Goal: Complete application form

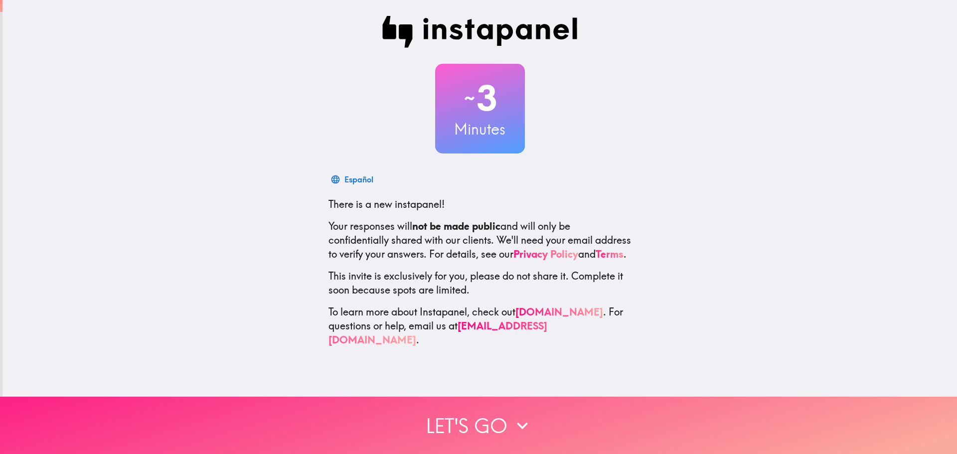
click at [477, 411] on button "Let's go" at bounding box center [478, 425] width 957 height 57
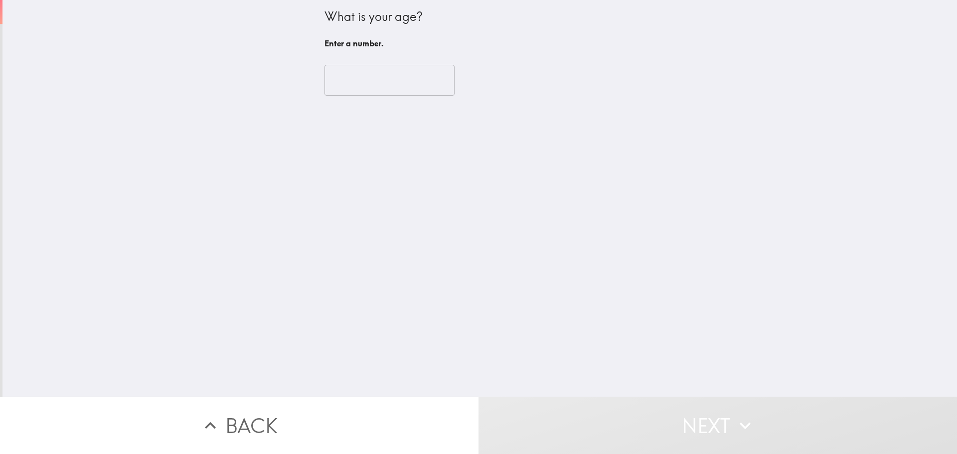
click at [385, 90] on input "number" at bounding box center [390, 80] width 130 height 31
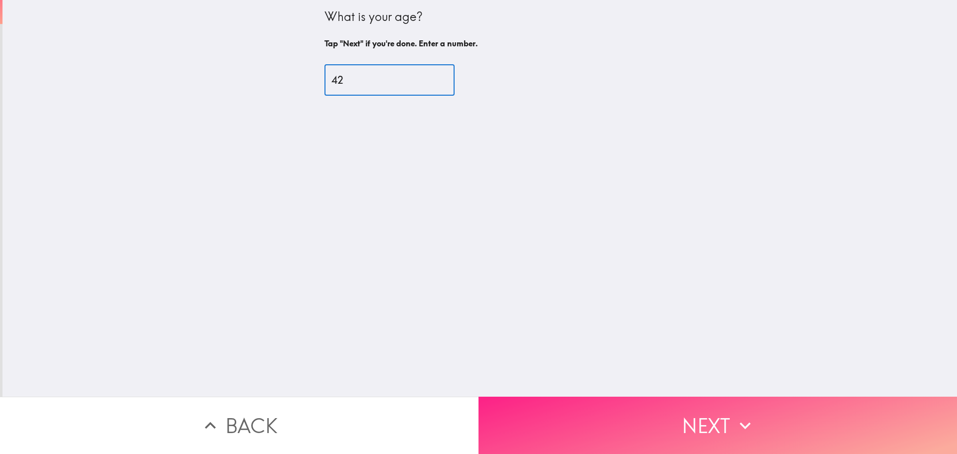
type input "42"
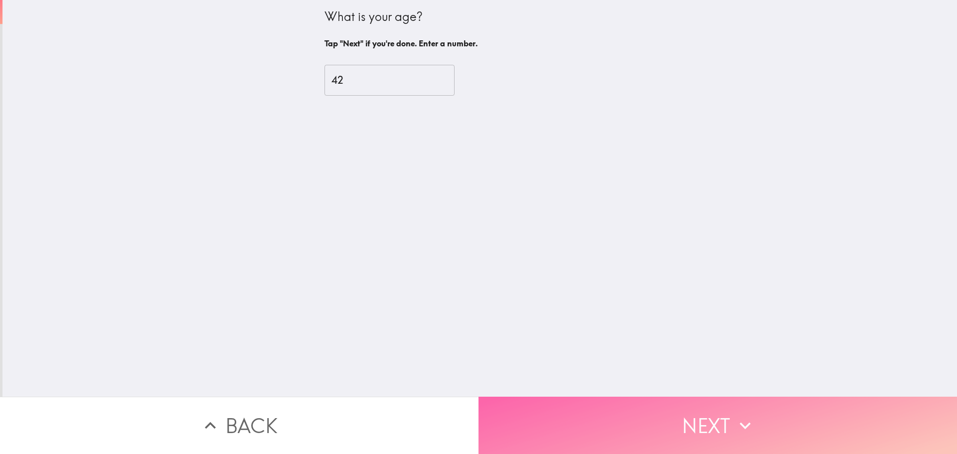
click at [713, 411] on button "Next" at bounding box center [718, 425] width 479 height 57
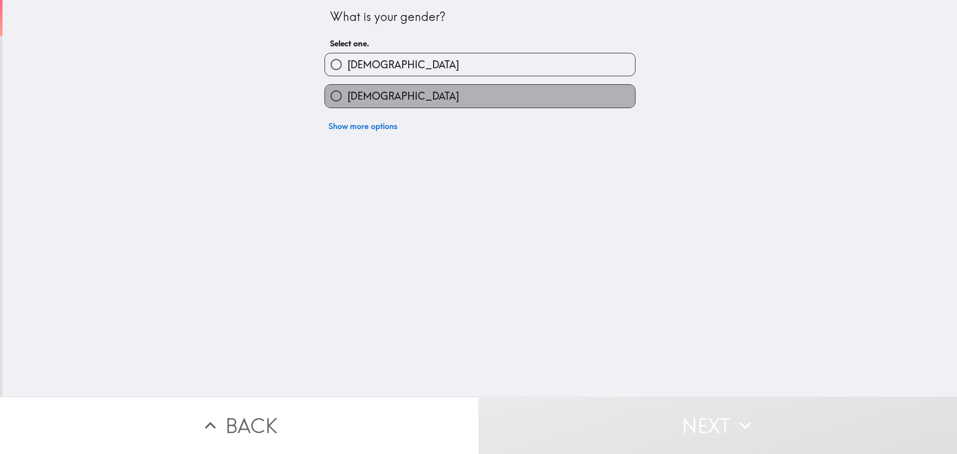
click at [433, 102] on label "[DEMOGRAPHIC_DATA]" at bounding box center [480, 96] width 310 height 22
click at [347, 102] on input "[DEMOGRAPHIC_DATA]" at bounding box center [336, 96] width 22 height 22
radio input "true"
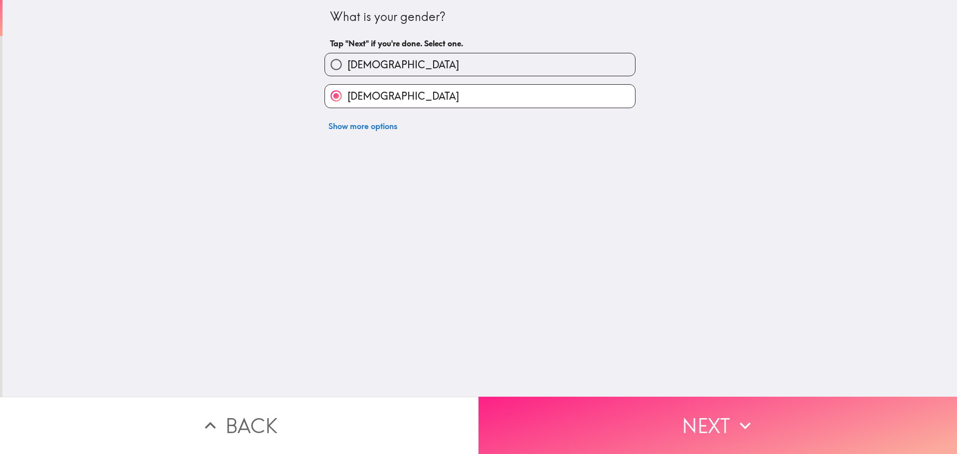
click at [665, 416] on button "Next" at bounding box center [718, 425] width 479 height 57
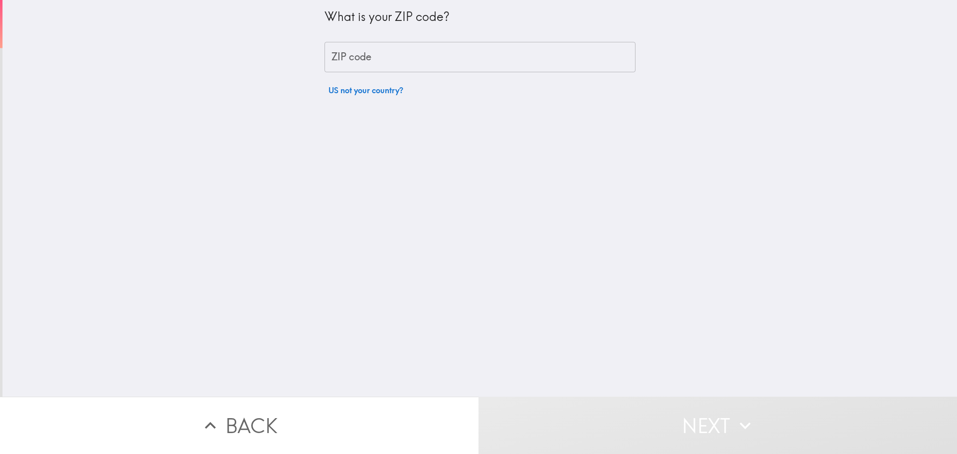
click at [362, 58] on input "ZIP code" at bounding box center [480, 57] width 311 height 31
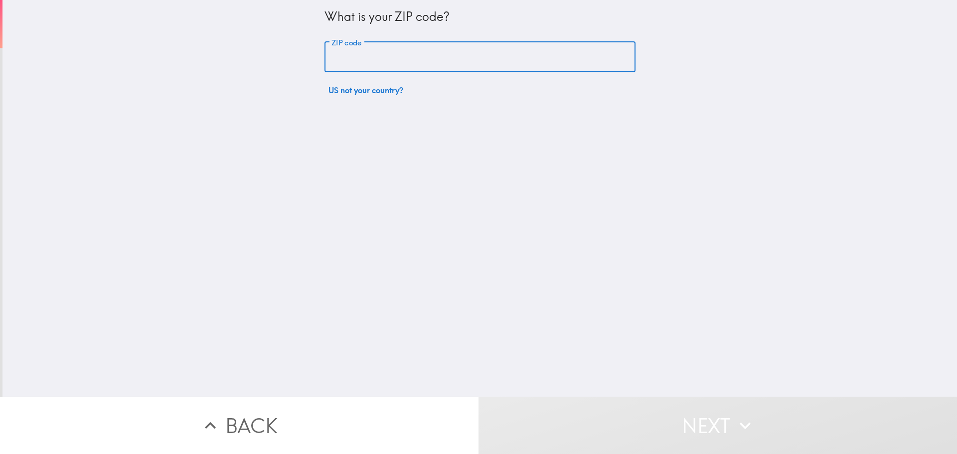
type input "54870"
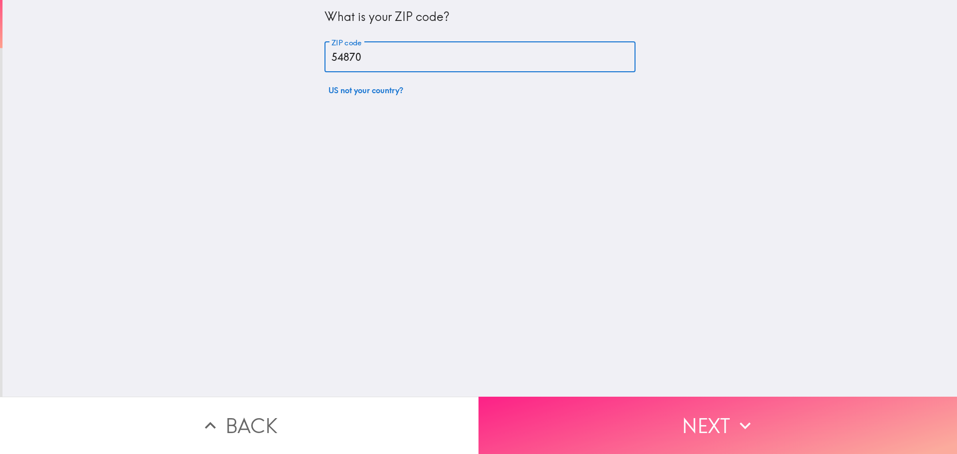
click at [689, 406] on button "Next" at bounding box center [718, 425] width 479 height 57
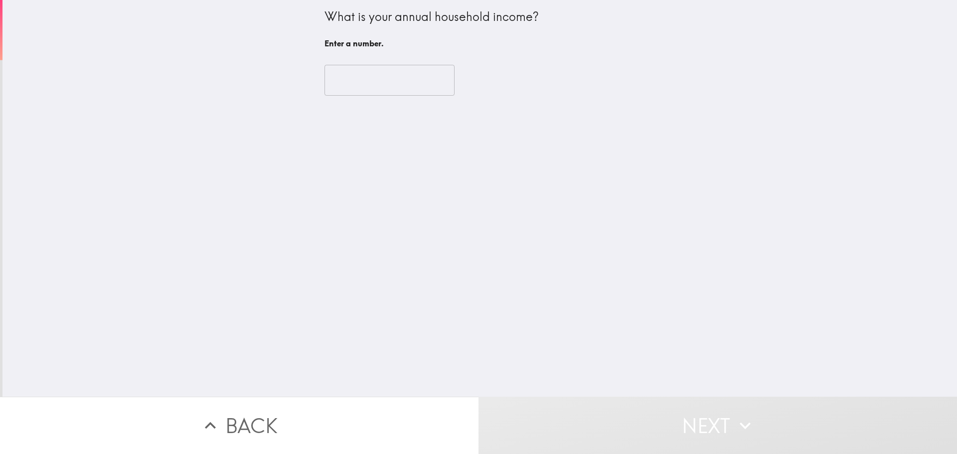
click at [375, 84] on input "number" at bounding box center [390, 80] width 130 height 31
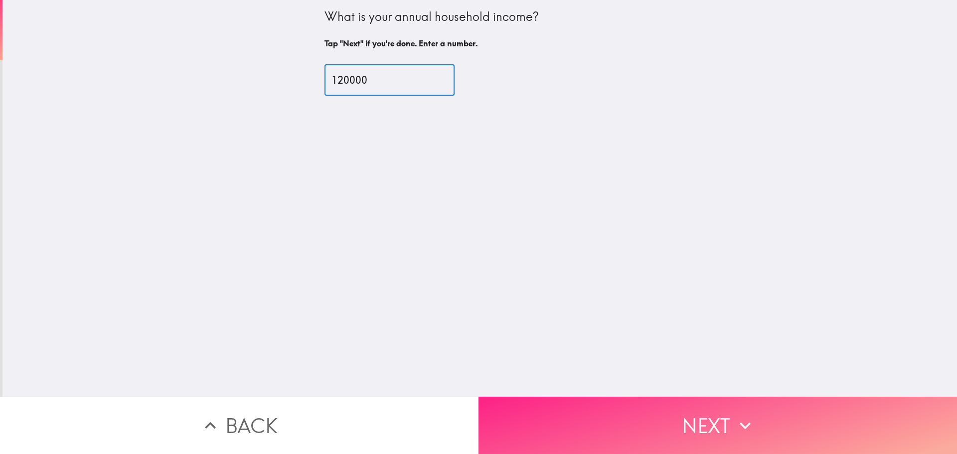
type input "120000"
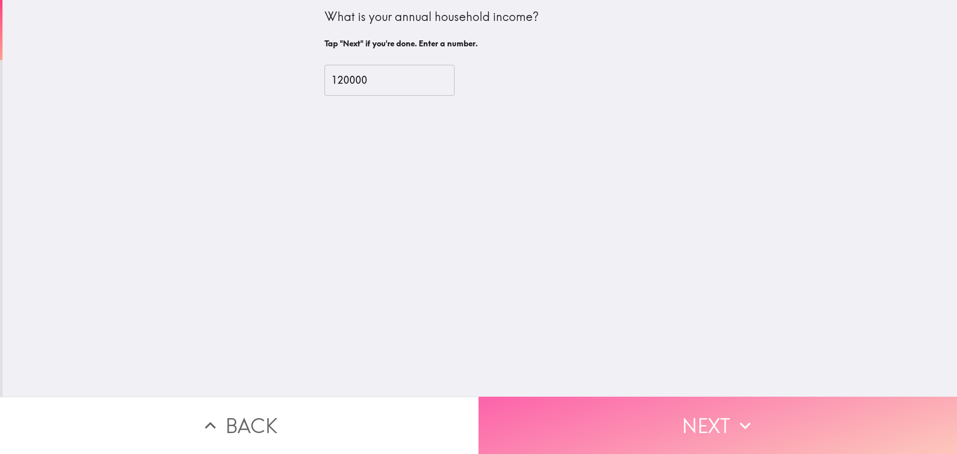
click at [708, 423] on button "Next" at bounding box center [718, 425] width 479 height 57
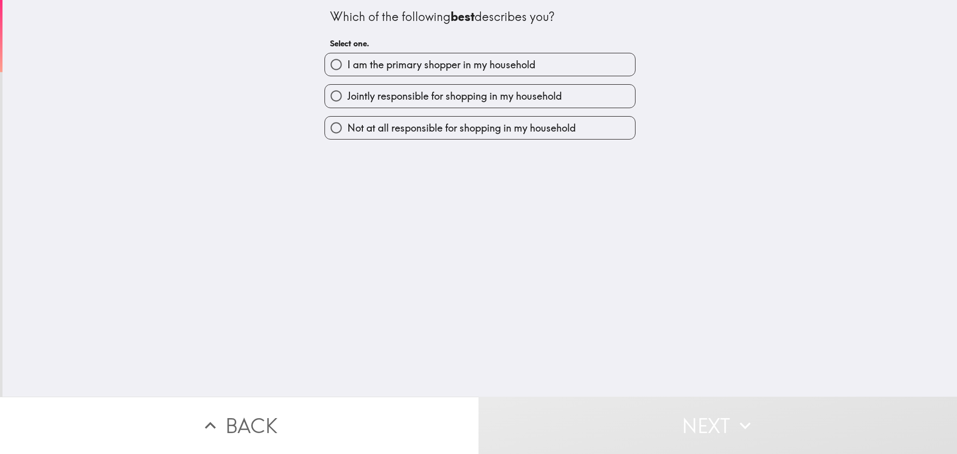
drag, startPoint x: 425, startPoint y: 67, endPoint x: 538, endPoint y: 226, distance: 194.9
click at [425, 66] on span "I am the primary shopper in my household" at bounding box center [441, 65] width 188 height 14
click at [347, 66] on input "I am the primary shopper in my household" at bounding box center [336, 64] width 22 height 22
radio input "true"
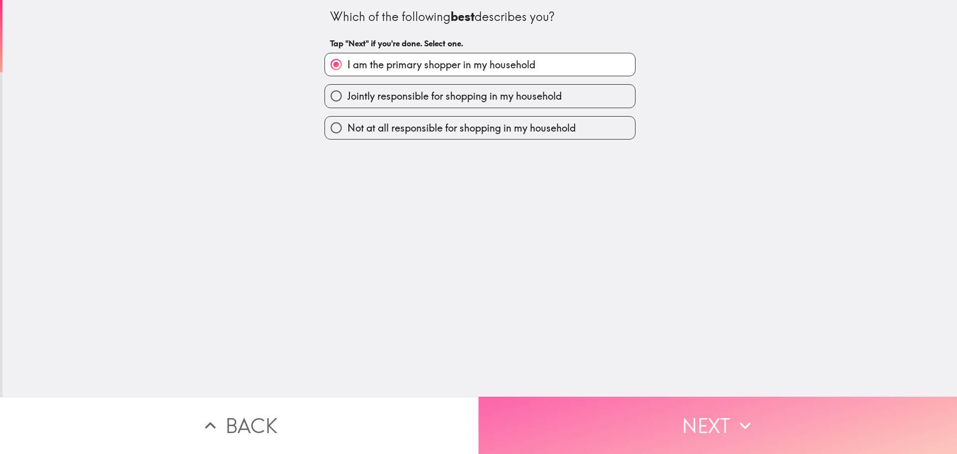
click at [685, 423] on button "Next" at bounding box center [718, 425] width 479 height 57
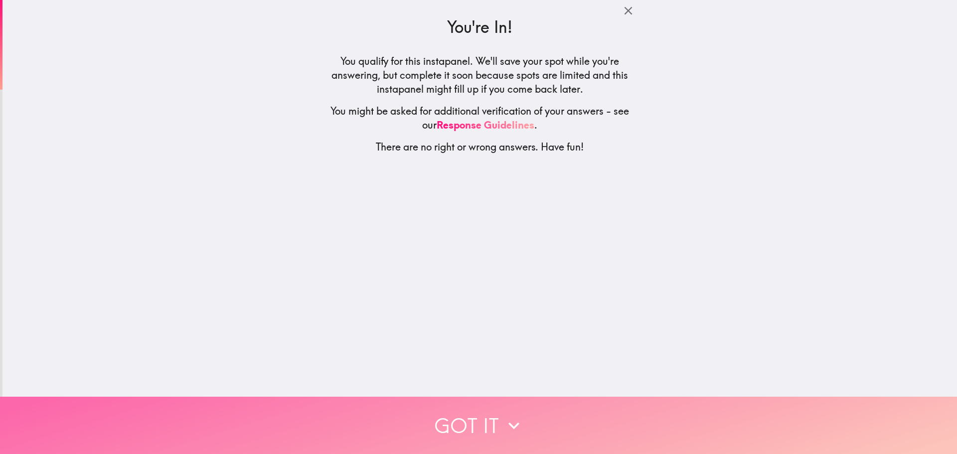
click at [503, 415] on icon "button" at bounding box center [514, 426] width 22 height 22
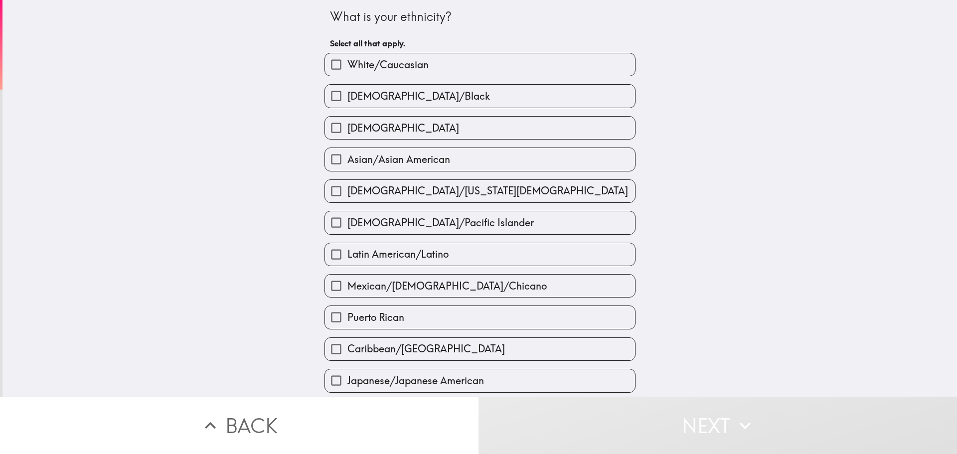
click at [387, 61] on span "White/Caucasian" at bounding box center [387, 65] width 81 height 14
click at [347, 61] on input "White/Caucasian" at bounding box center [336, 64] width 22 height 22
checkbox input "true"
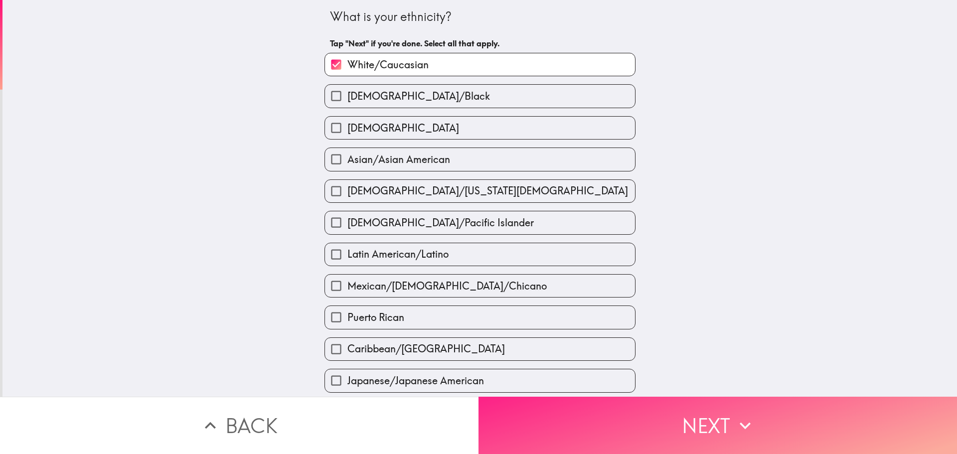
click at [709, 424] on button "Next" at bounding box center [718, 425] width 479 height 57
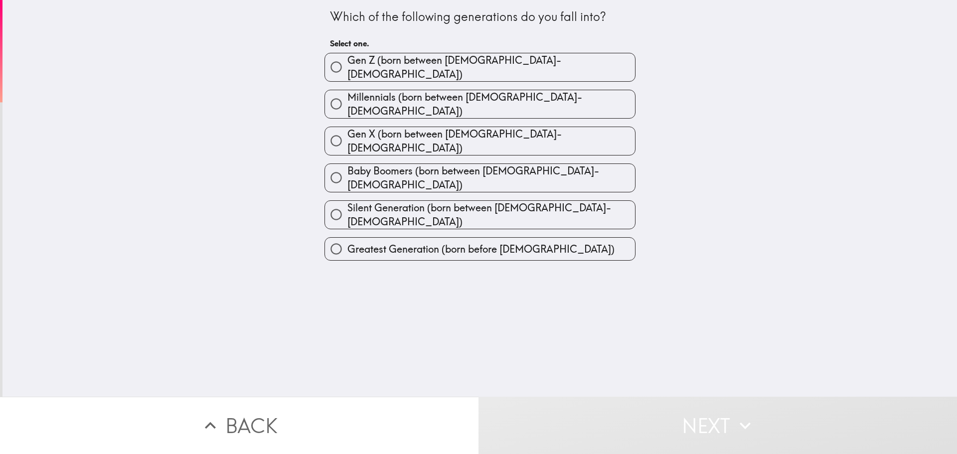
click at [532, 96] on label "Millennials (born between [DEMOGRAPHIC_DATA]-[DEMOGRAPHIC_DATA])" at bounding box center [480, 104] width 310 height 28
click at [347, 96] on input "Millennials (born between [DEMOGRAPHIC_DATA]-[DEMOGRAPHIC_DATA])" at bounding box center [336, 104] width 22 height 22
radio input "true"
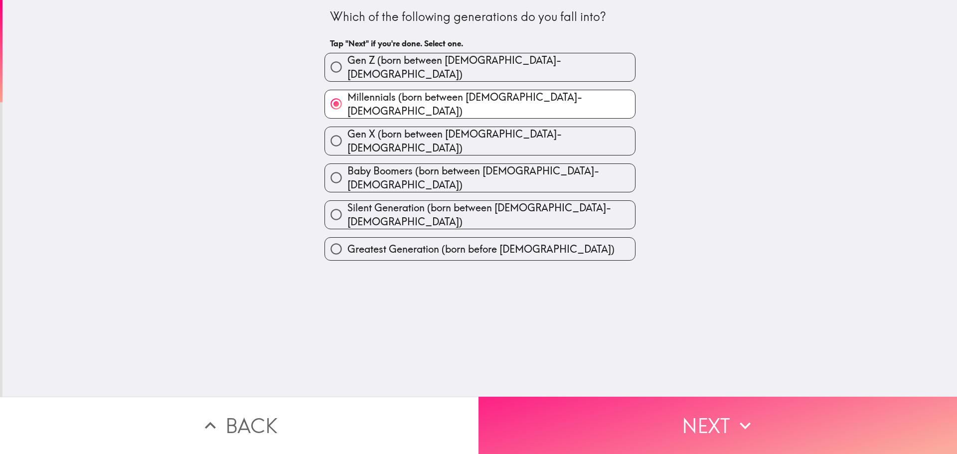
click at [641, 410] on button "Next" at bounding box center [718, 425] width 479 height 57
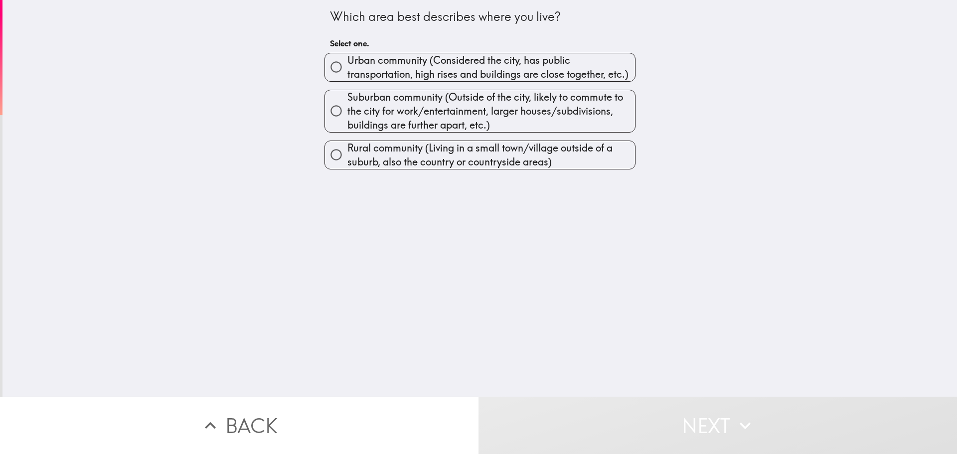
click at [453, 156] on span "Rural community (Living in a small town/village outside of a suburb, also the c…" at bounding box center [491, 155] width 288 height 28
click at [347, 156] on input "Rural community (Living in a small town/village outside of a suburb, also the c…" at bounding box center [336, 155] width 22 height 22
radio input "true"
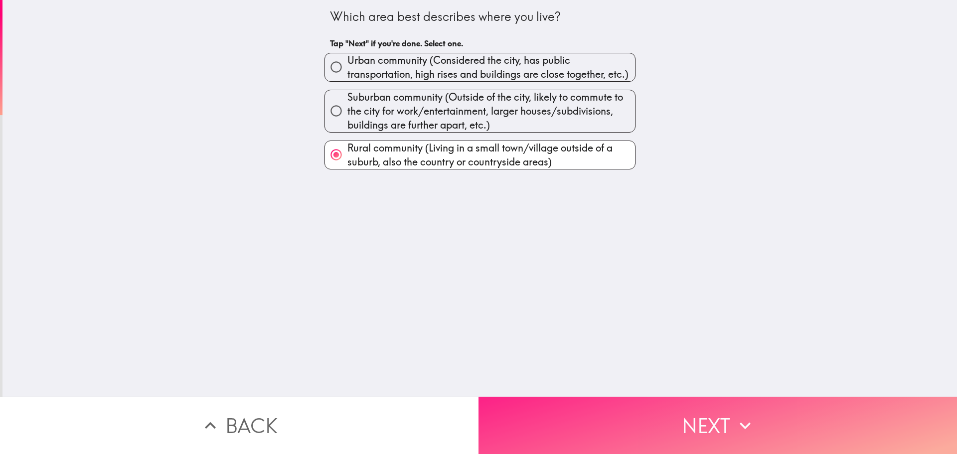
click at [663, 405] on button "Next" at bounding box center [718, 425] width 479 height 57
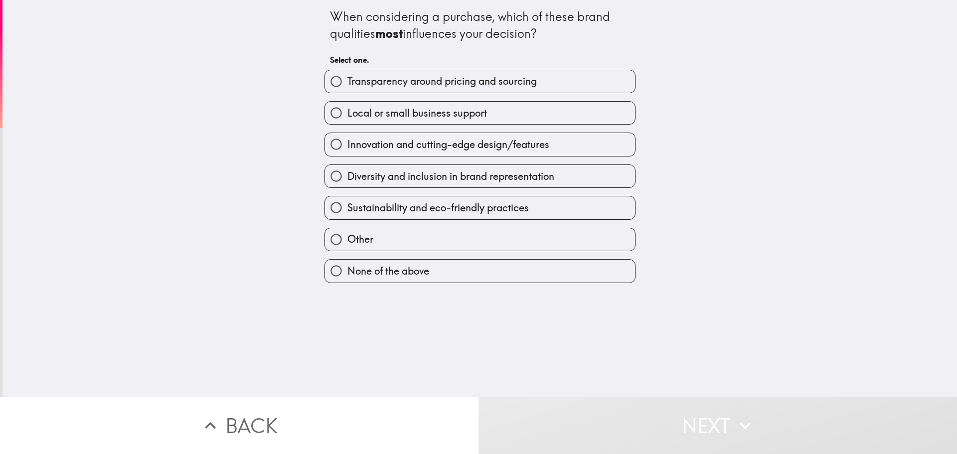
click at [407, 77] on span "Transparency around pricing and sourcing" at bounding box center [441, 81] width 189 height 14
click at [347, 77] on input "Transparency around pricing and sourcing" at bounding box center [336, 81] width 22 height 22
radio input "true"
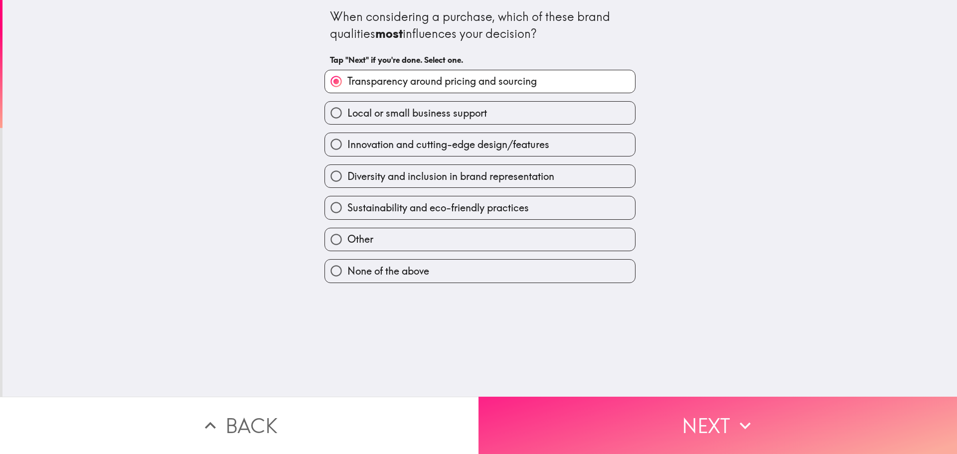
click at [703, 423] on button "Next" at bounding box center [718, 425] width 479 height 57
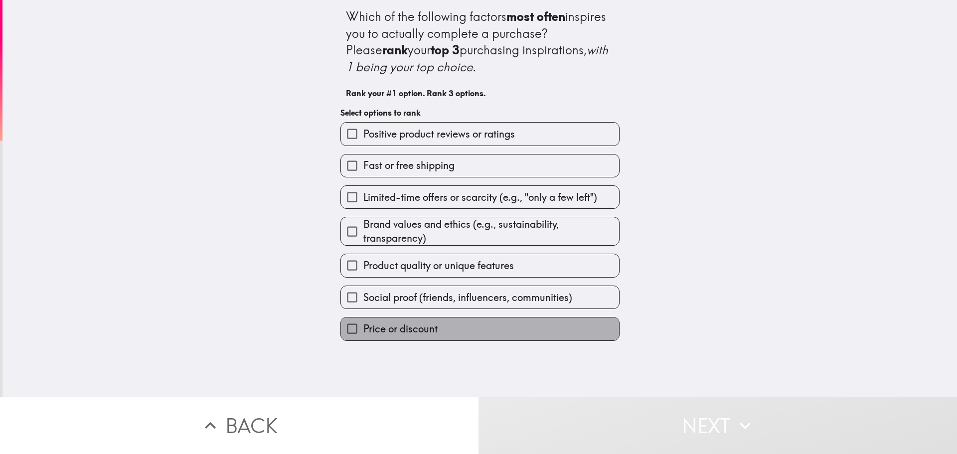
click at [420, 325] on span "Price or discount" at bounding box center [400, 329] width 74 height 14
click at [363, 325] on input "Price or discount" at bounding box center [352, 329] width 22 height 22
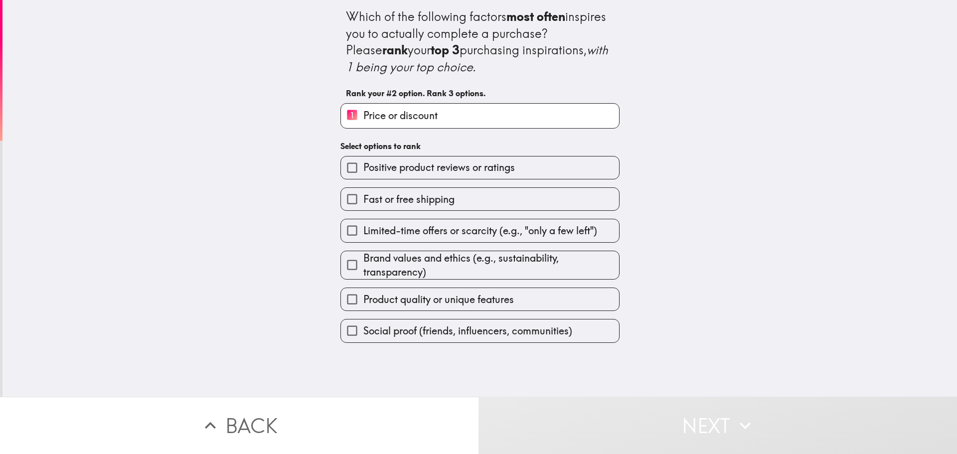
click at [426, 297] on span "Product quality or unique features" at bounding box center [438, 300] width 151 height 14
click at [363, 297] on input "Product quality or unique features" at bounding box center [352, 299] width 22 height 22
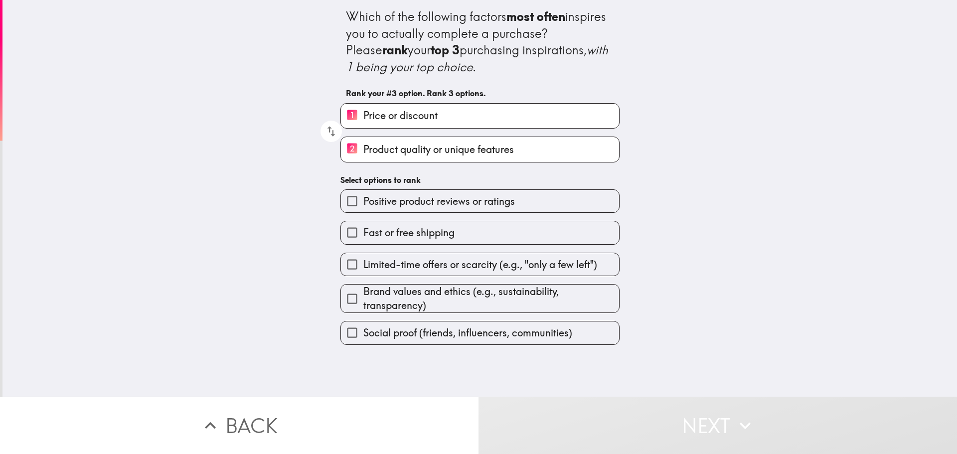
click at [426, 196] on span "Positive product reviews or ratings" at bounding box center [439, 201] width 152 height 14
click at [363, 196] on input "Positive product reviews or ratings" at bounding box center [352, 201] width 22 height 22
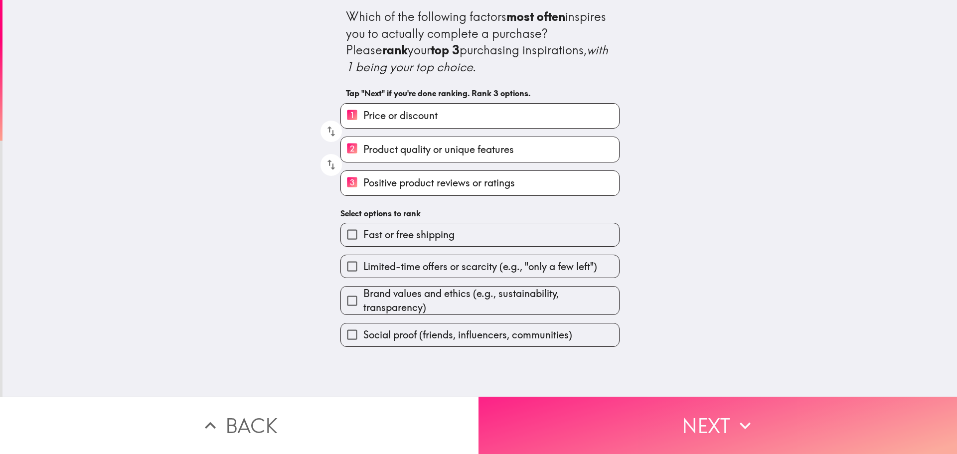
click at [620, 407] on button "Next" at bounding box center [718, 425] width 479 height 57
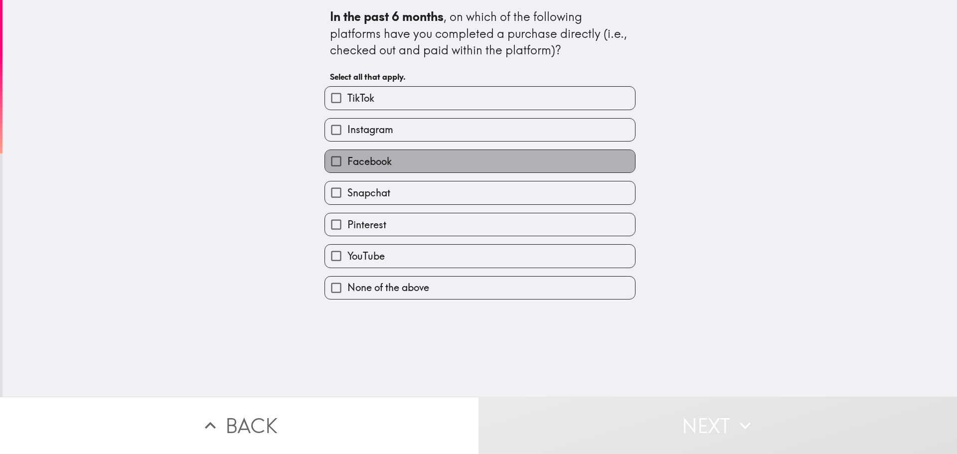
click at [383, 164] on span "Facebook" at bounding box center [369, 162] width 44 height 14
click at [347, 164] on input "Facebook" at bounding box center [336, 161] width 22 height 22
checkbox input "true"
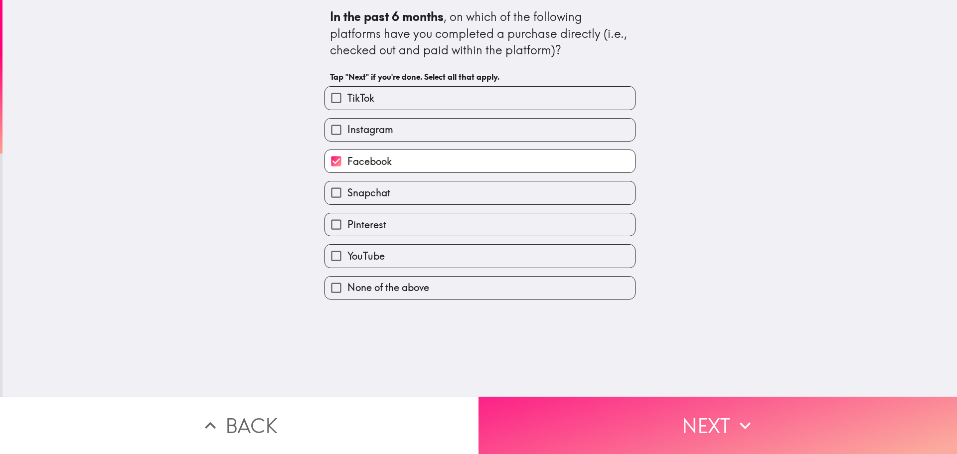
click at [600, 403] on button "Next" at bounding box center [718, 425] width 479 height 57
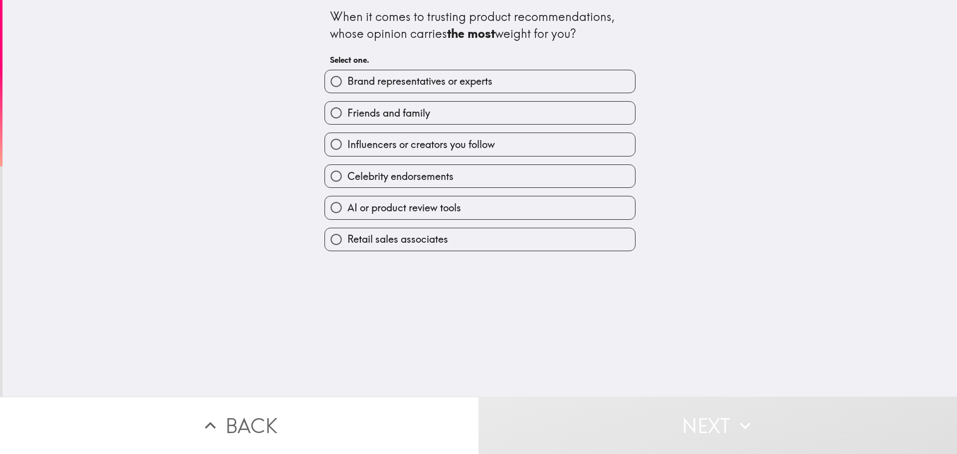
click at [409, 115] on span "Friends and family" at bounding box center [388, 113] width 83 height 14
click at [347, 115] on input "Friends and family" at bounding box center [336, 113] width 22 height 22
radio input "true"
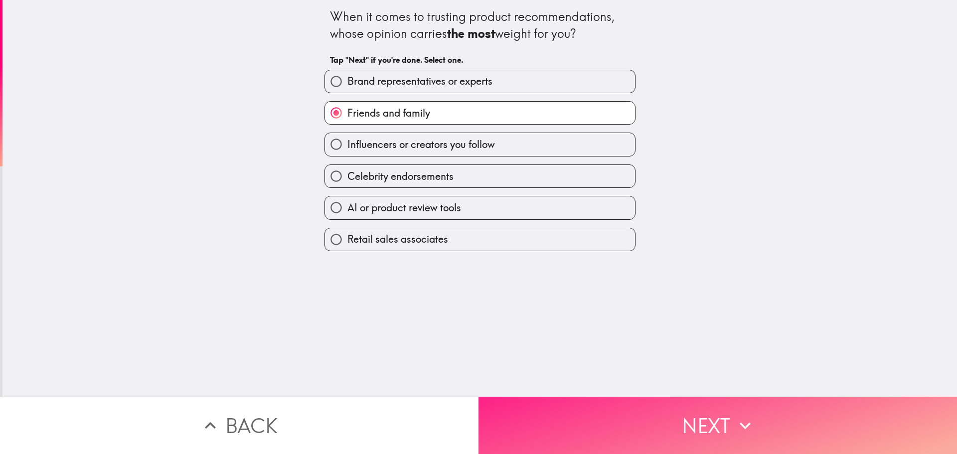
click at [676, 404] on button "Next" at bounding box center [718, 425] width 479 height 57
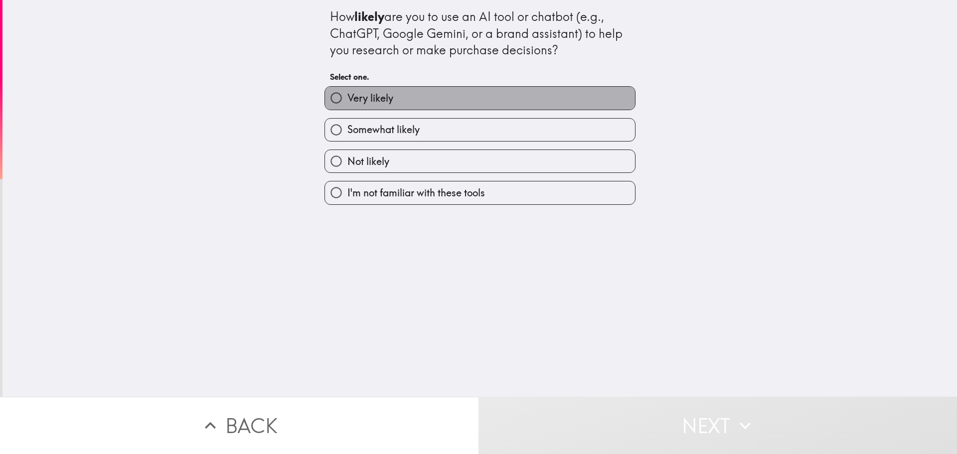
click at [398, 99] on label "Very likely" at bounding box center [480, 98] width 310 height 22
click at [347, 99] on input "Very likely" at bounding box center [336, 98] width 22 height 22
radio input "true"
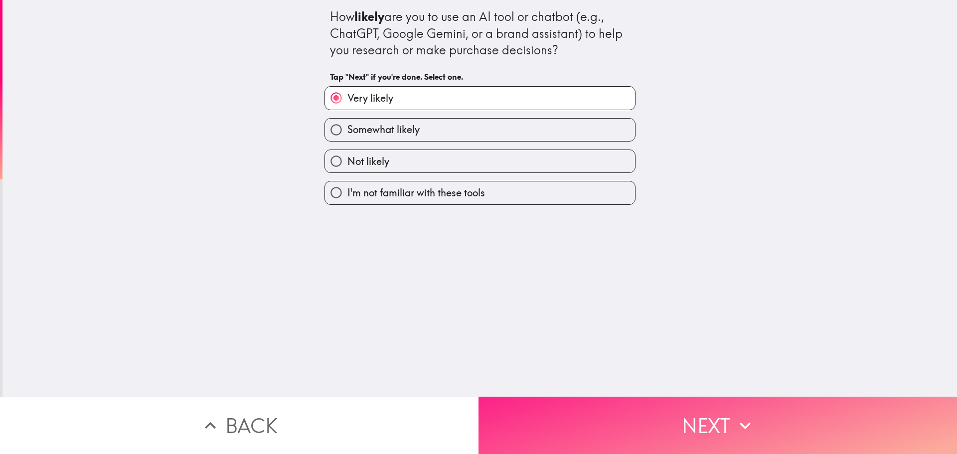
click at [705, 407] on button "Next" at bounding box center [718, 425] width 479 height 57
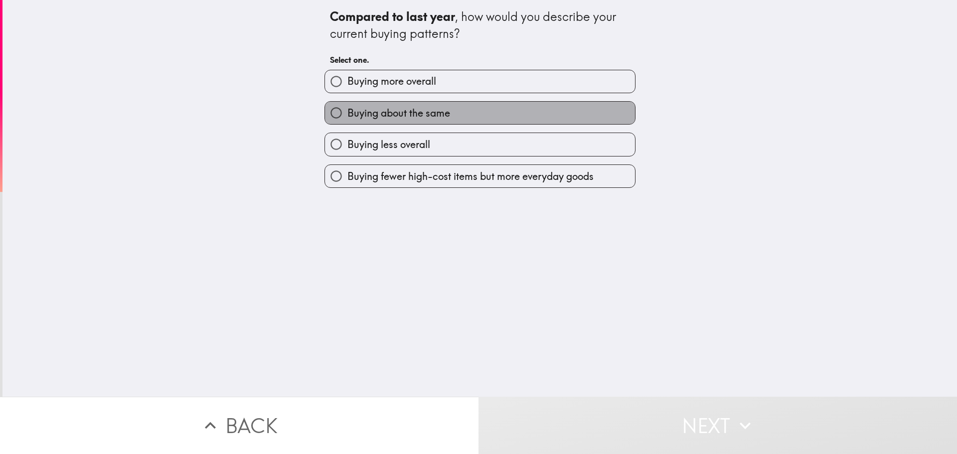
click at [419, 112] on span "Buying about the same" at bounding box center [398, 113] width 103 height 14
click at [347, 112] on input "Buying about the same" at bounding box center [336, 113] width 22 height 22
radio input "true"
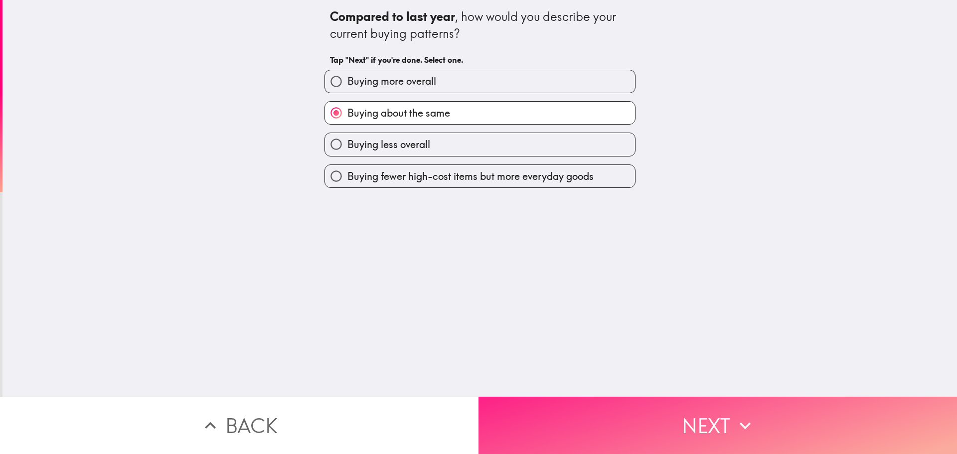
click at [689, 419] on button "Next" at bounding box center [718, 425] width 479 height 57
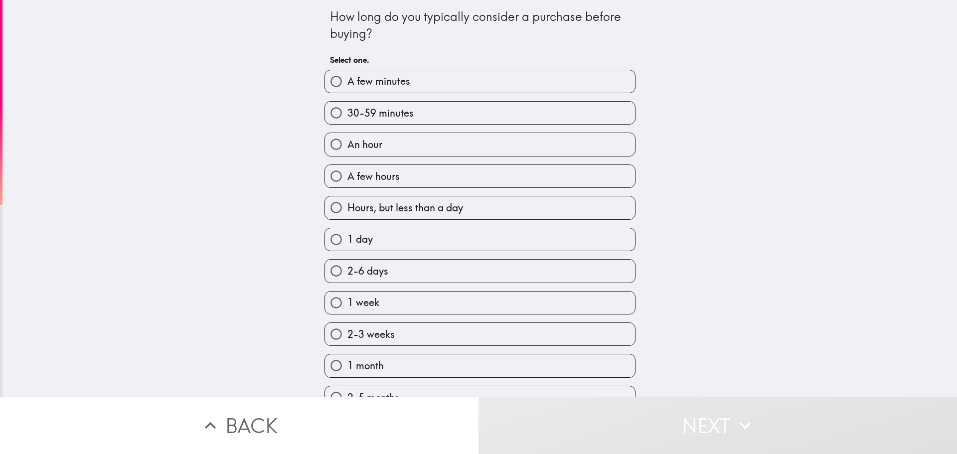
click at [404, 88] on label "A few minutes" at bounding box center [480, 81] width 310 height 22
click at [347, 88] on input "A few minutes" at bounding box center [336, 81] width 22 height 22
radio input "true"
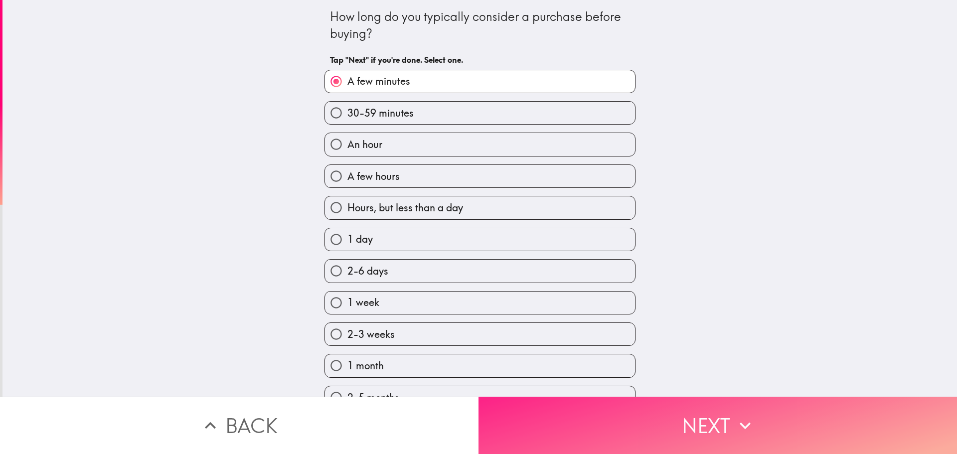
click at [696, 419] on button "Next" at bounding box center [718, 425] width 479 height 57
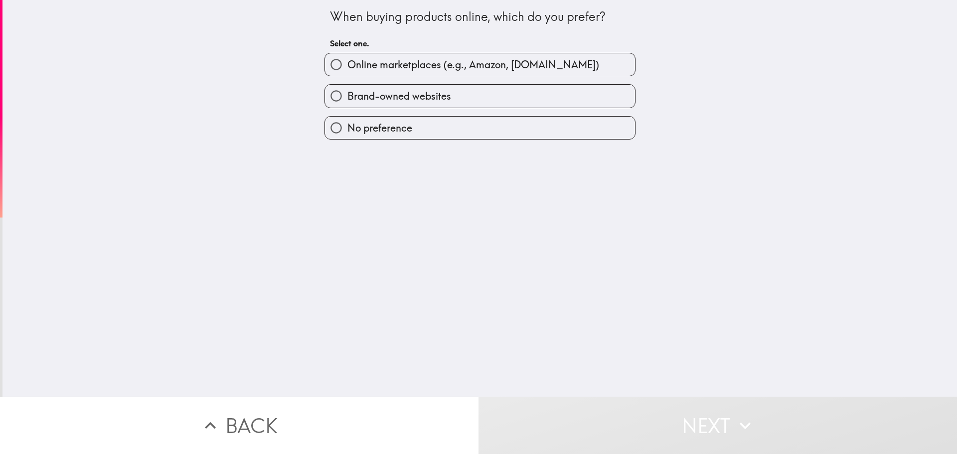
click at [413, 68] on span "Online marketplaces (e.g., Amazon, [DOMAIN_NAME])" at bounding box center [473, 65] width 252 height 14
click at [347, 68] on input "Online marketplaces (e.g., Amazon, [DOMAIN_NAME])" at bounding box center [336, 64] width 22 height 22
radio input "true"
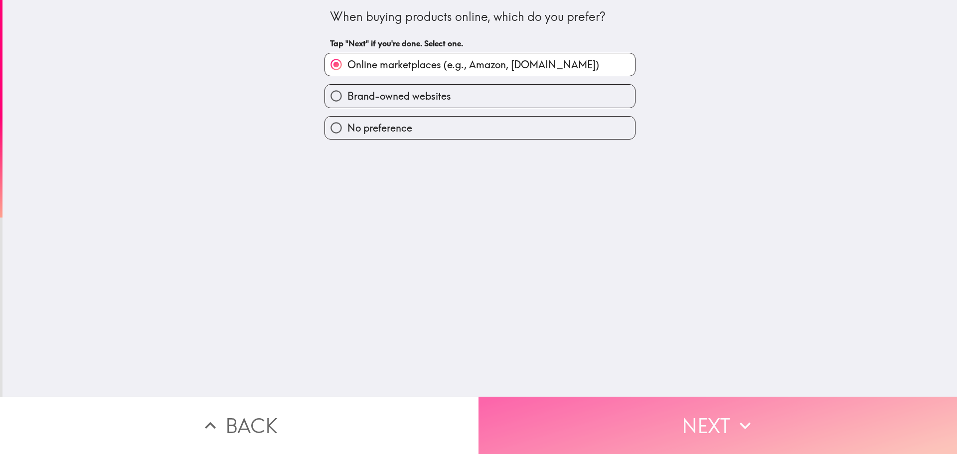
click at [696, 405] on button "Next" at bounding box center [718, 425] width 479 height 57
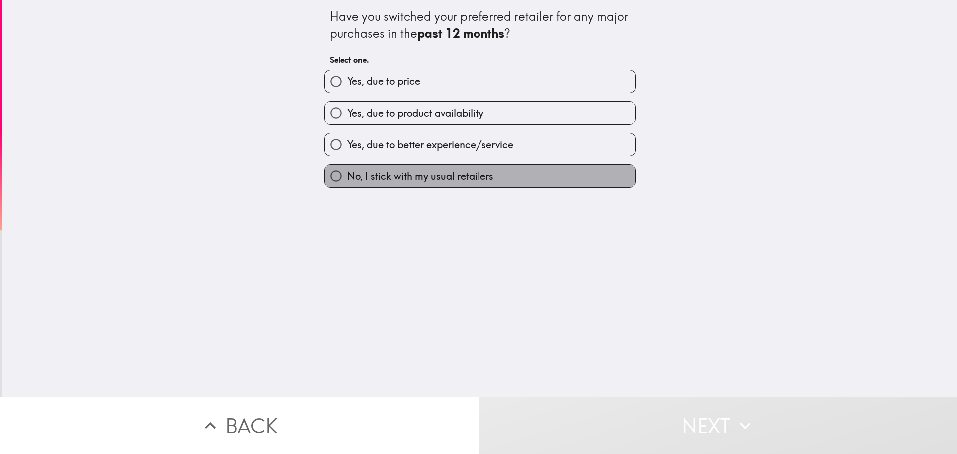
click at [420, 170] on span "No, I stick with my usual retailers" at bounding box center [420, 176] width 146 height 14
click at [347, 170] on input "No, I stick with my usual retailers" at bounding box center [336, 176] width 22 height 22
radio input "true"
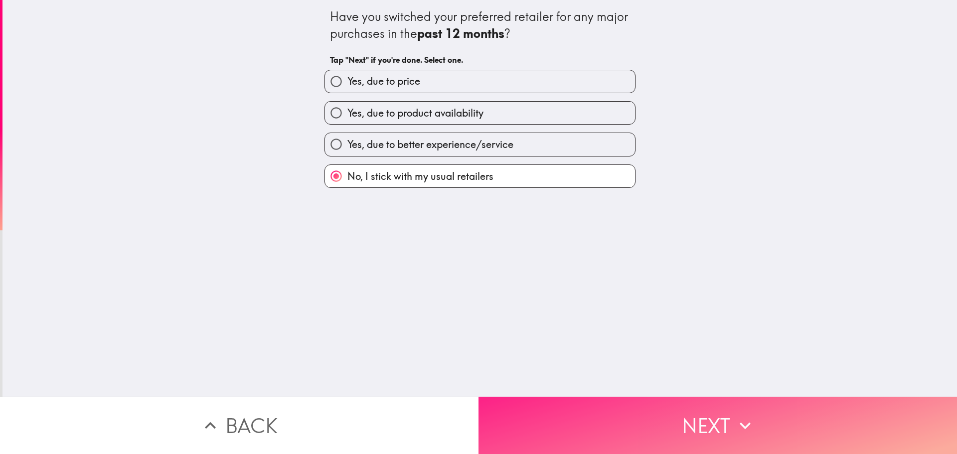
click at [677, 422] on button "Next" at bounding box center [718, 425] width 479 height 57
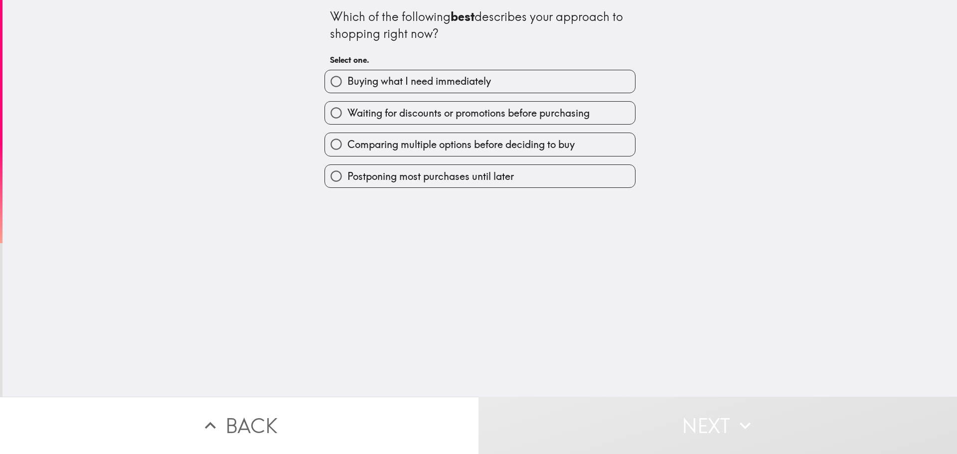
click at [418, 82] on span "Buying what I need immediately" at bounding box center [419, 81] width 144 height 14
click at [347, 82] on input "Buying what I need immediately" at bounding box center [336, 81] width 22 height 22
radio input "true"
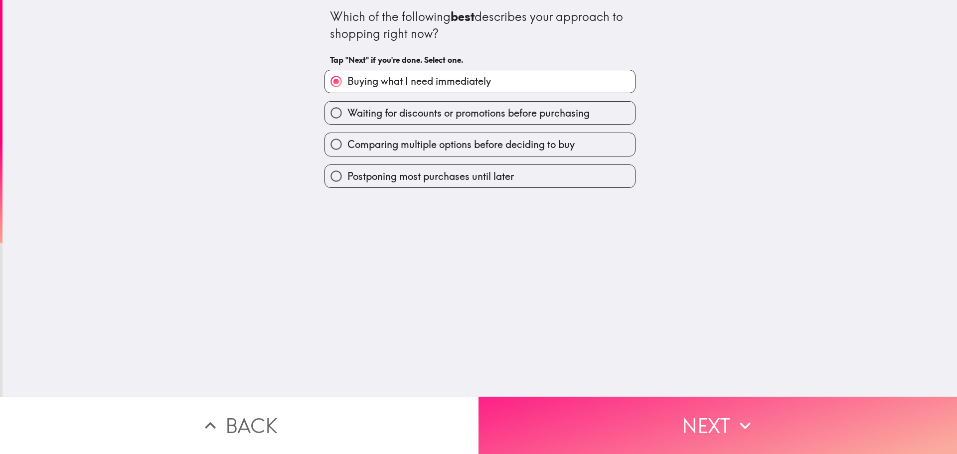
click at [684, 417] on button "Next" at bounding box center [718, 425] width 479 height 57
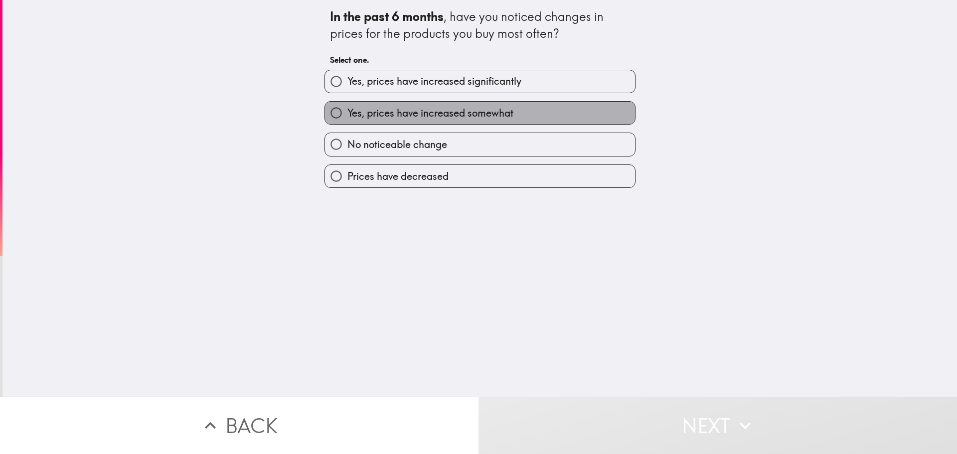
click at [419, 111] on span "Yes, prices have increased somewhat" at bounding box center [430, 113] width 166 height 14
click at [347, 111] on input "Yes, prices have increased somewhat" at bounding box center [336, 113] width 22 height 22
radio input "true"
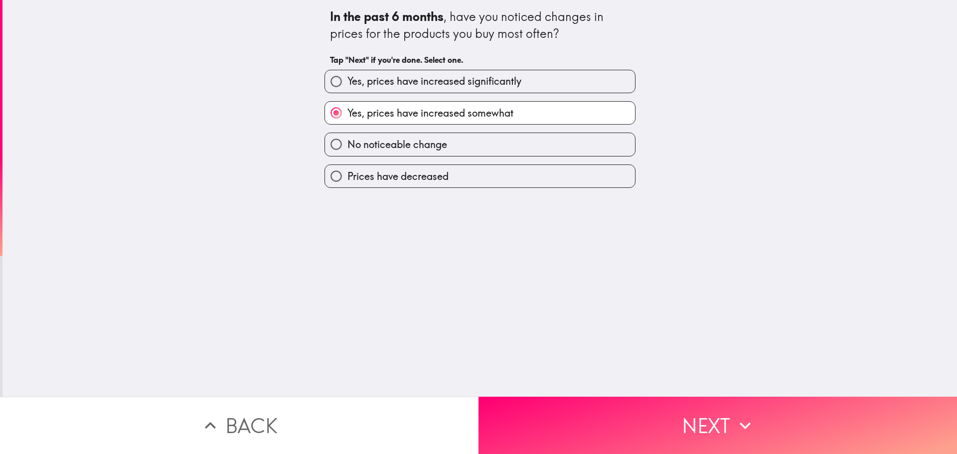
click at [504, 82] on span "Yes, prices have increased significantly" at bounding box center [434, 81] width 174 height 14
click at [347, 82] on input "Yes, prices have increased significantly" at bounding box center [336, 81] width 22 height 22
radio input "true"
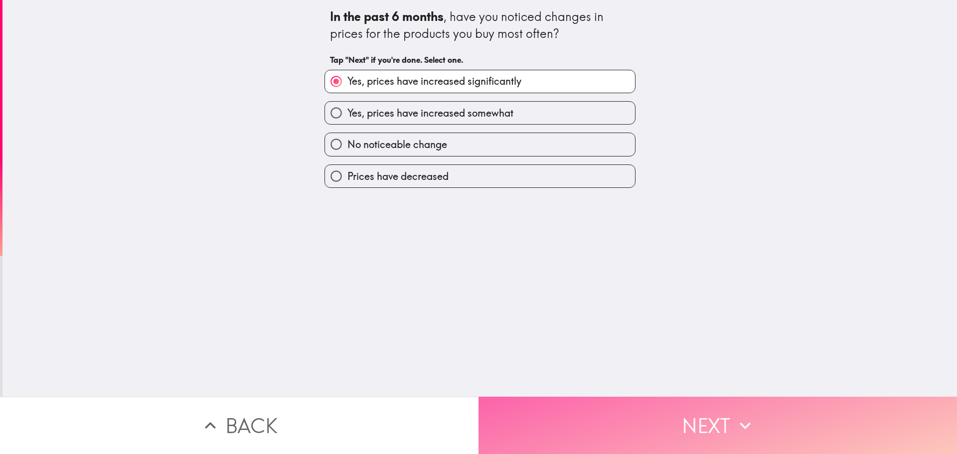
click at [714, 410] on button "Next" at bounding box center [718, 425] width 479 height 57
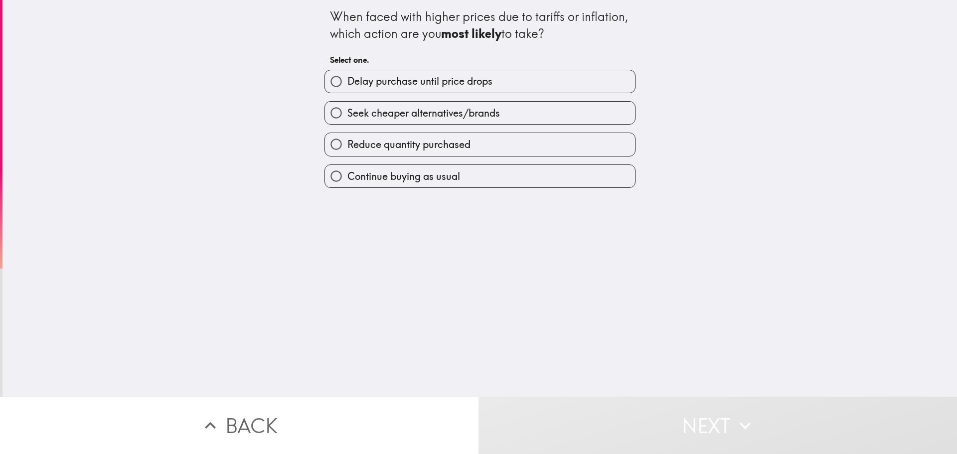
click at [429, 145] on span "Reduce quantity purchased" at bounding box center [408, 145] width 123 height 14
click at [347, 145] on input "Reduce quantity purchased" at bounding box center [336, 144] width 22 height 22
radio input "true"
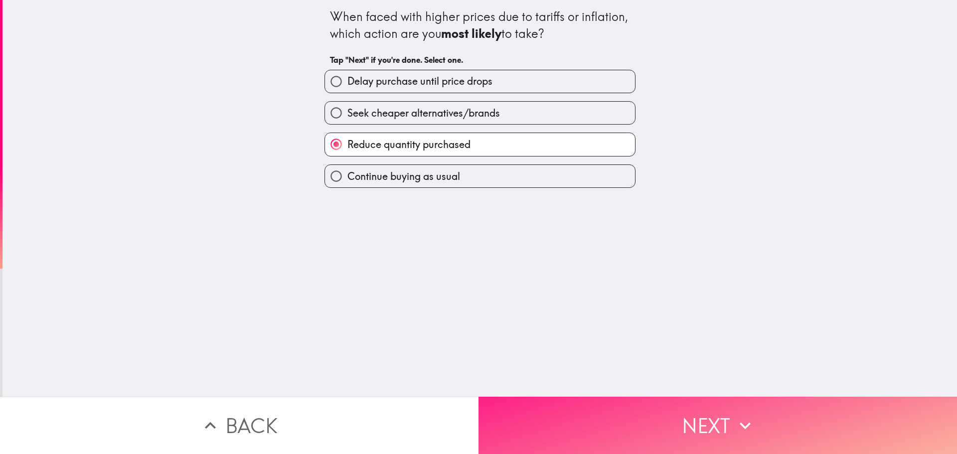
click at [657, 415] on button "Next" at bounding box center [718, 425] width 479 height 57
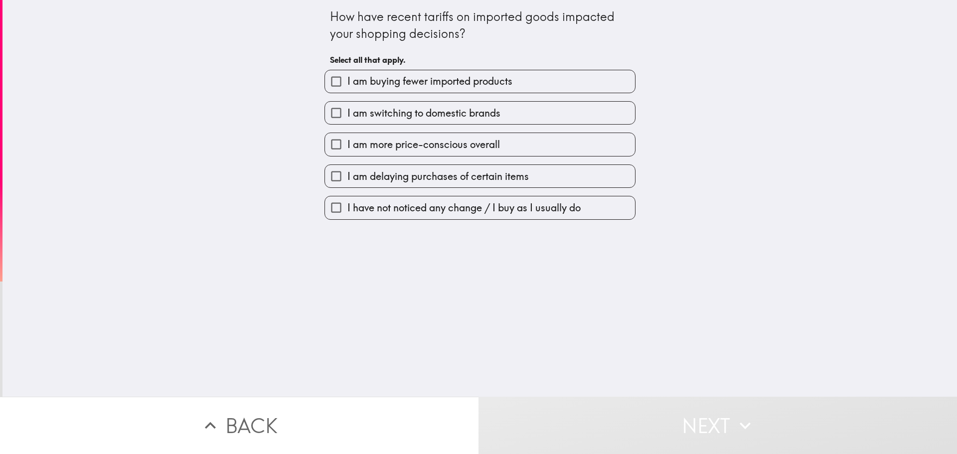
click at [439, 79] on span "I am buying fewer imported products" at bounding box center [429, 81] width 165 height 14
click at [347, 79] on input "I am buying fewer imported products" at bounding box center [336, 81] width 22 height 22
checkbox input "true"
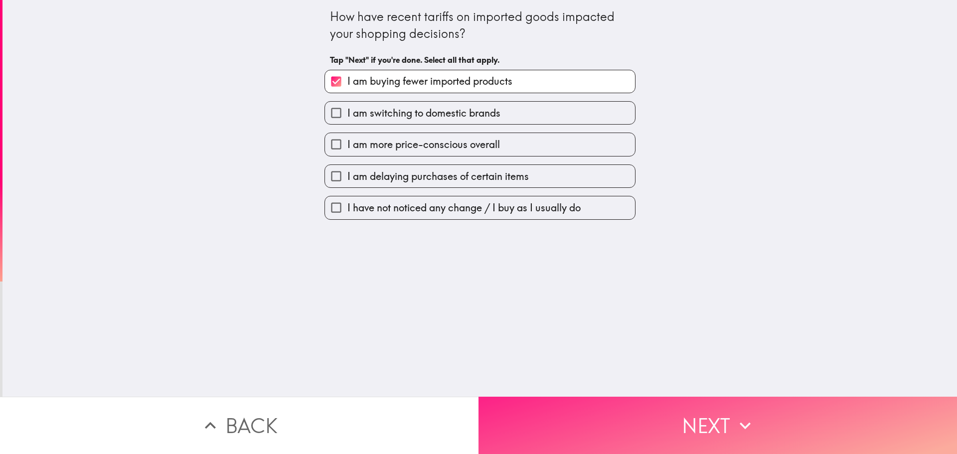
click at [690, 405] on button "Next" at bounding box center [718, 425] width 479 height 57
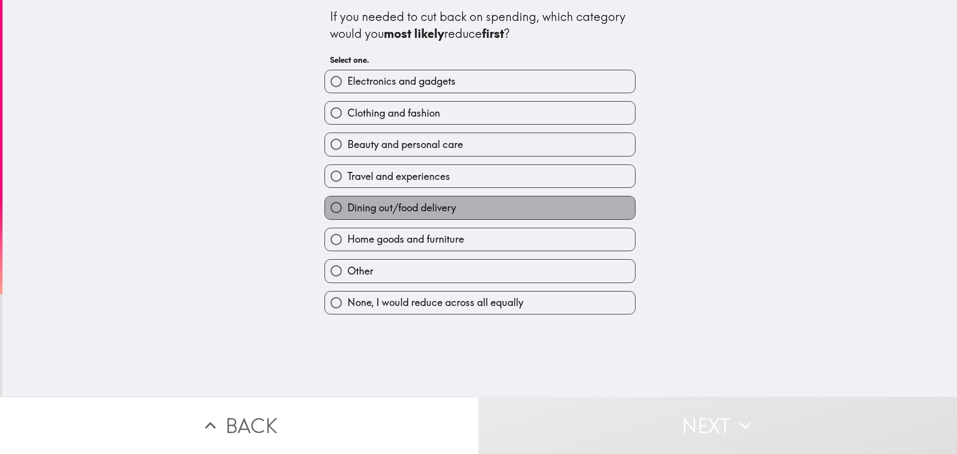
click at [412, 204] on span "Dining out/food delivery" at bounding box center [401, 208] width 109 height 14
click at [347, 204] on input "Dining out/food delivery" at bounding box center [336, 207] width 22 height 22
radio input "true"
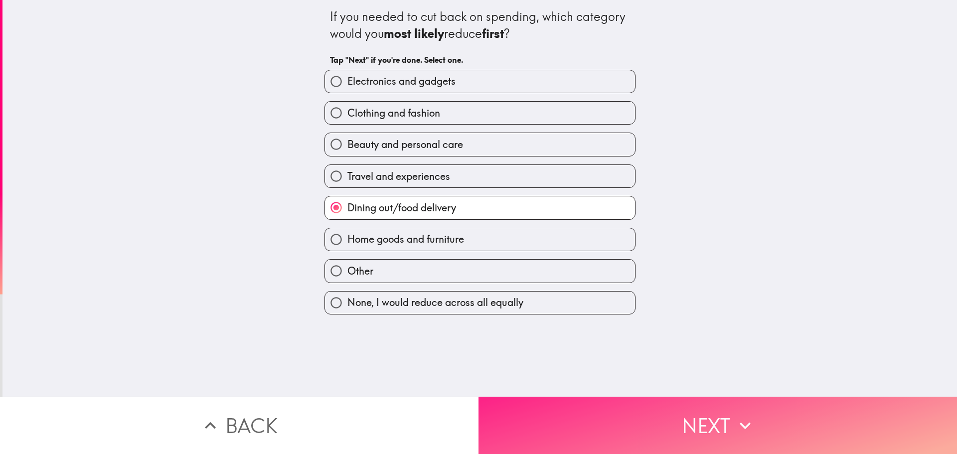
click at [692, 414] on button "Next" at bounding box center [718, 425] width 479 height 57
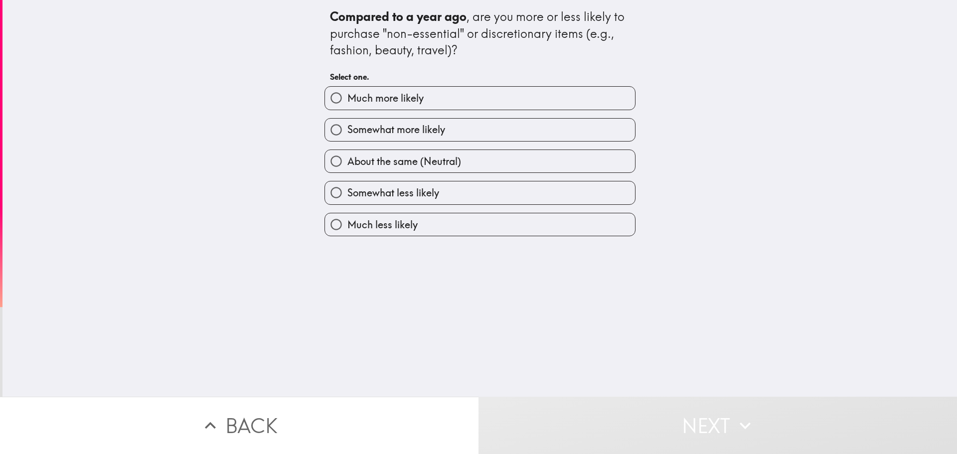
click at [397, 163] on span "About the same (Neutral)" at bounding box center [404, 162] width 114 height 14
click at [347, 163] on input "About the same (Neutral)" at bounding box center [336, 161] width 22 height 22
radio input "true"
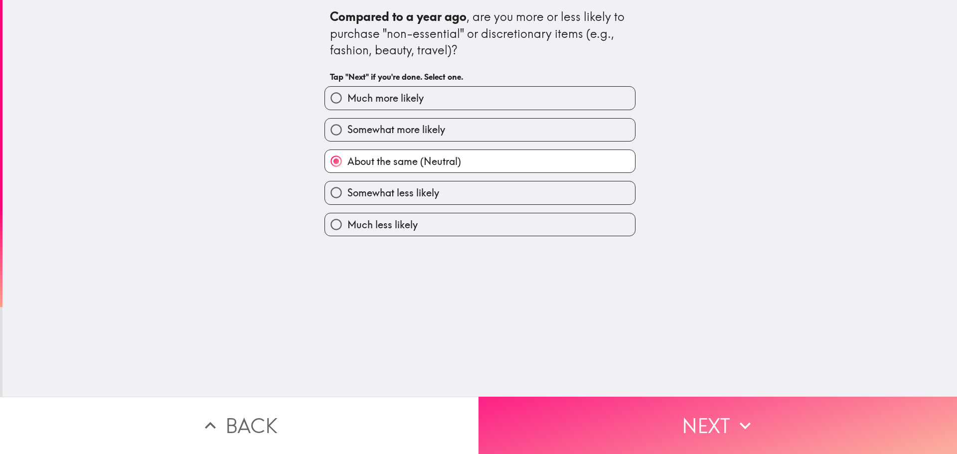
click at [725, 408] on button "Next" at bounding box center [718, 425] width 479 height 57
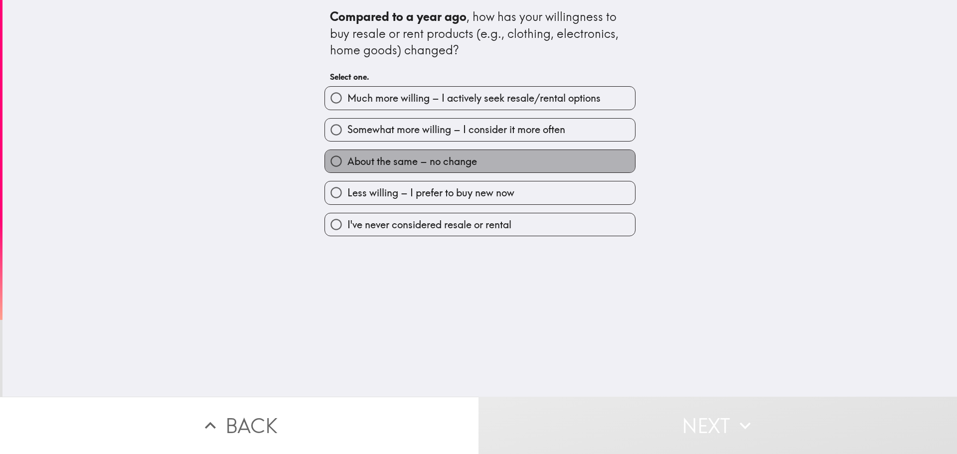
click at [415, 156] on span "About the same – no change" at bounding box center [412, 162] width 130 height 14
click at [347, 156] on input "About the same – no change" at bounding box center [336, 161] width 22 height 22
radio input "true"
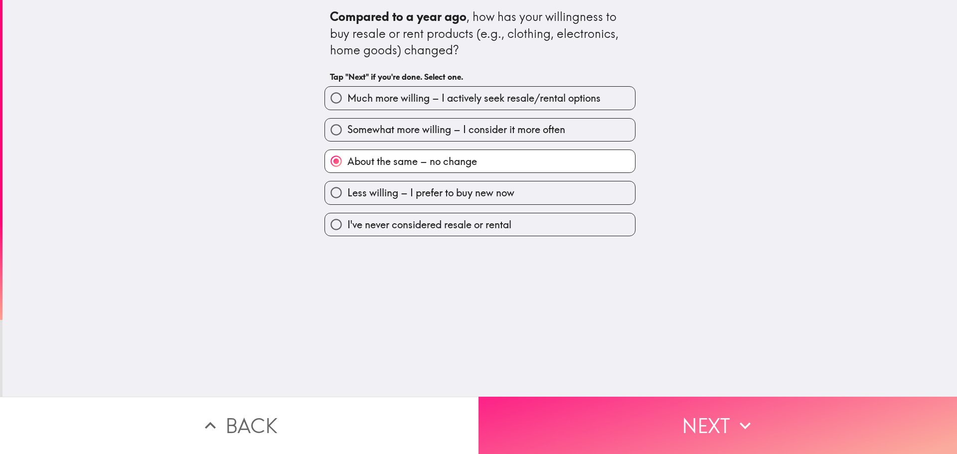
click at [701, 421] on button "Next" at bounding box center [718, 425] width 479 height 57
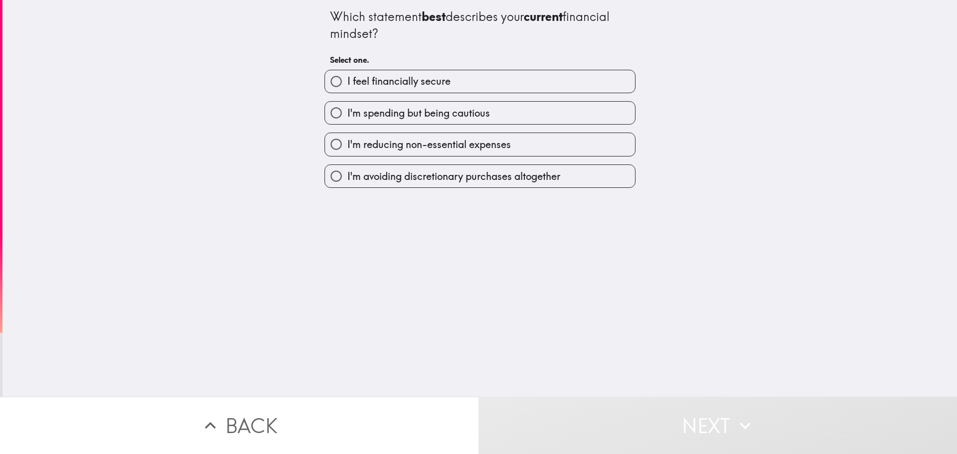
click at [435, 114] on span "I'm spending but being cautious" at bounding box center [418, 113] width 143 height 14
click at [347, 114] on input "I'm spending but being cautious" at bounding box center [336, 113] width 22 height 22
radio input "true"
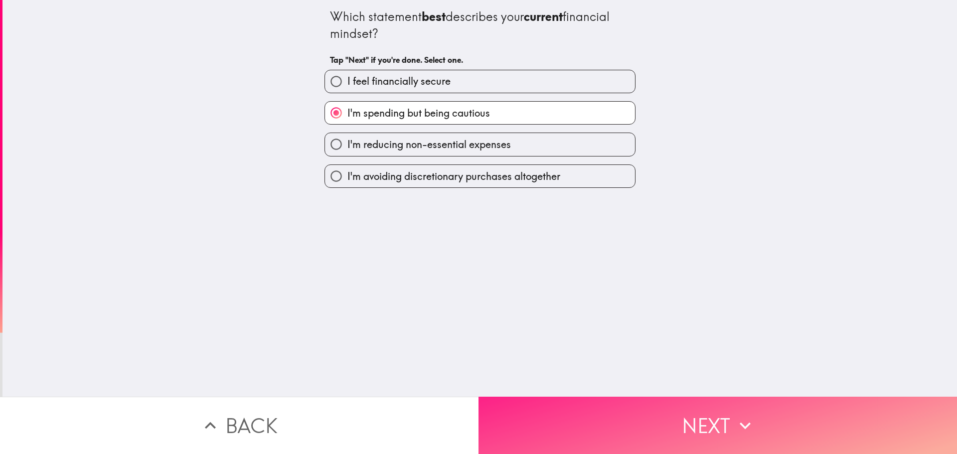
click at [690, 415] on button "Next" at bounding box center [718, 425] width 479 height 57
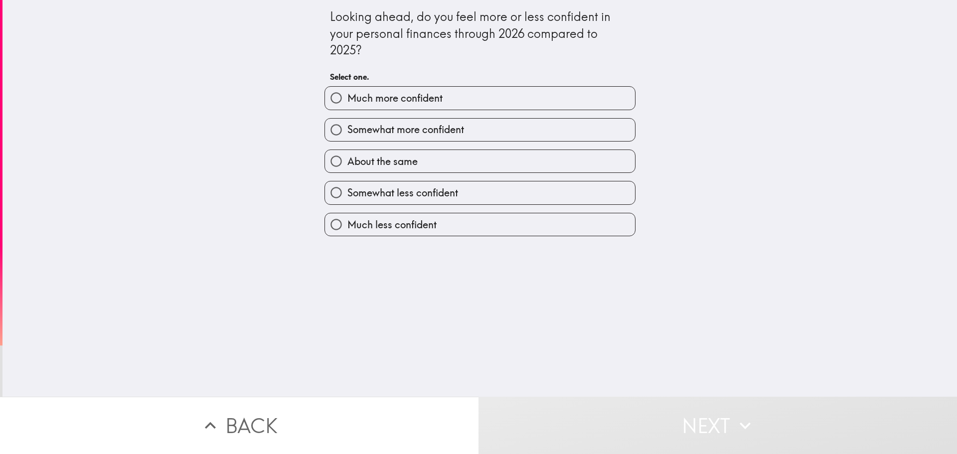
drag, startPoint x: 423, startPoint y: 188, endPoint x: 534, endPoint y: 268, distance: 136.4
click at [423, 188] on span "Somewhat less confident" at bounding box center [402, 193] width 111 height 14
click at [347, 188] on input "Somewhat less confident" at bounding box center [336, 192] width 22 height 22
radio input "true"
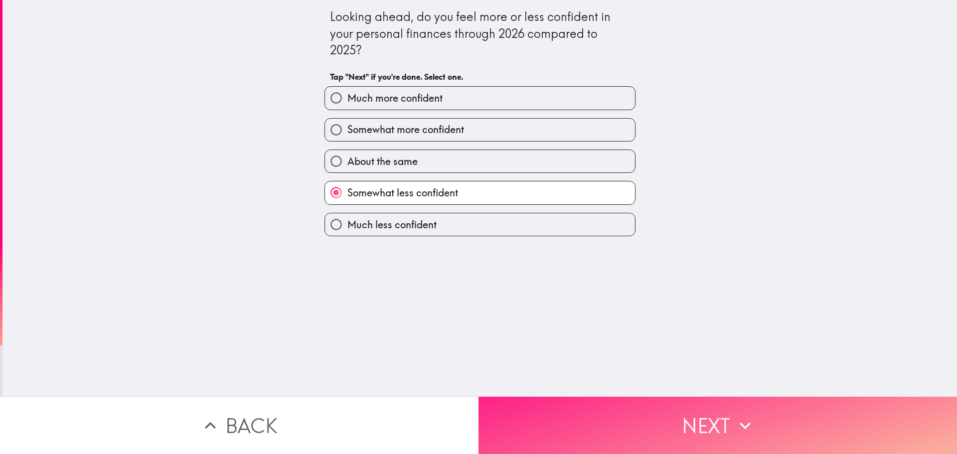
click at [723, 416] on button "Next" at bounding box center [718, 425] width 479 height 57
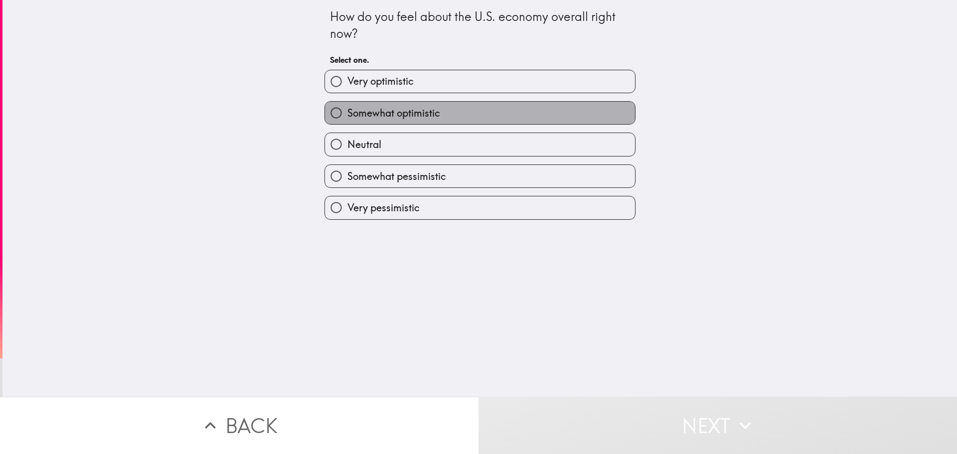
click at [413, 112] on span "Somewhat optimistic" at bounding box center [393, 113] width 93 height 14
click at [347, 112] on input "Somewhat optimistic" at bounding box center [336, 113] width 22 height 22
radio input "true"
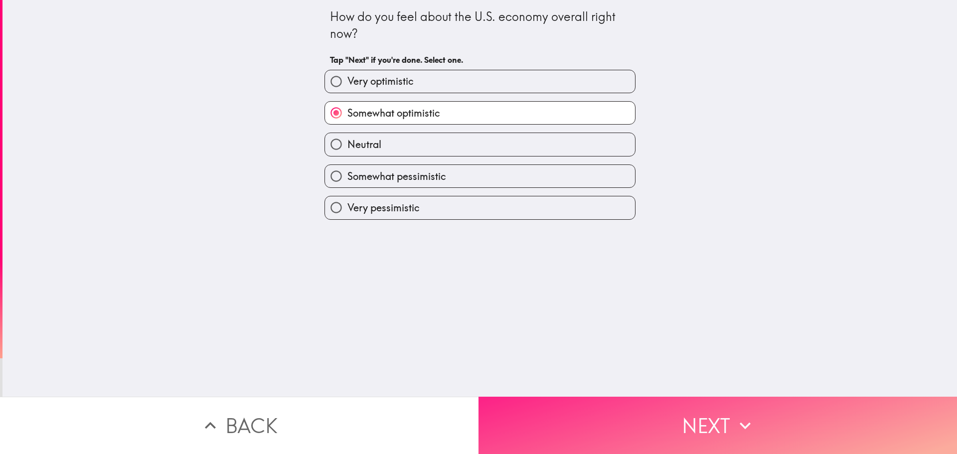
click at [690, 405] on button "Next" at bounding box center [718, 425] width 479 height 57
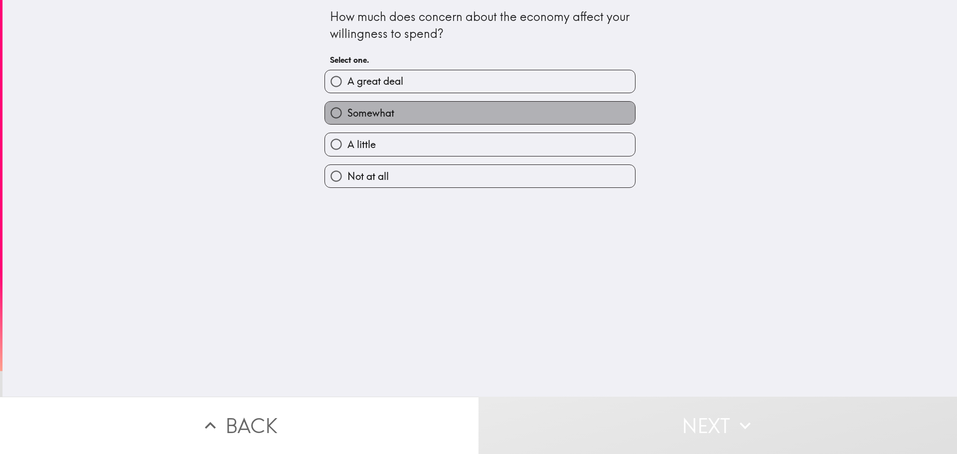
click at [400, 112] on label "Somewhat" at bounding box center [480, 113] width 310 height 22
click at [347, 112] on input "Somewhat" at bounding box center [336, 113] width 22 height 22
radio input "true"
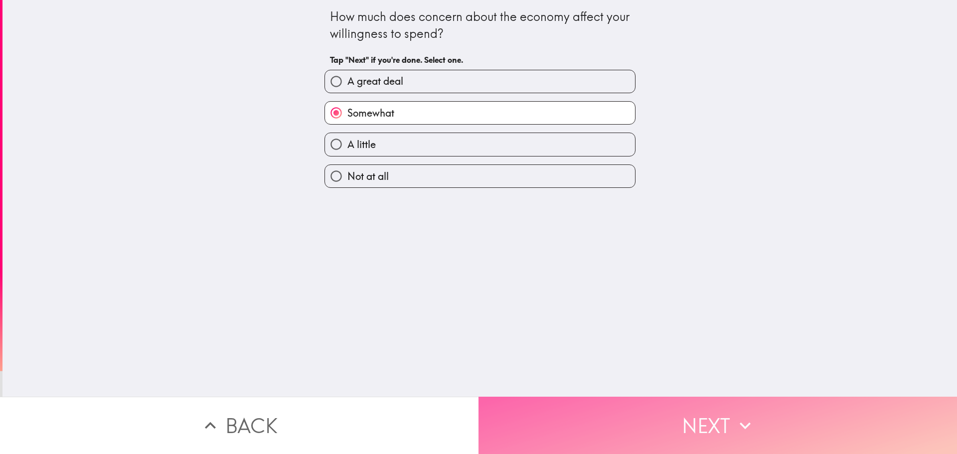
click at [737, 419] on icon "button" at bounding box center [745, 426] width 22 height 22
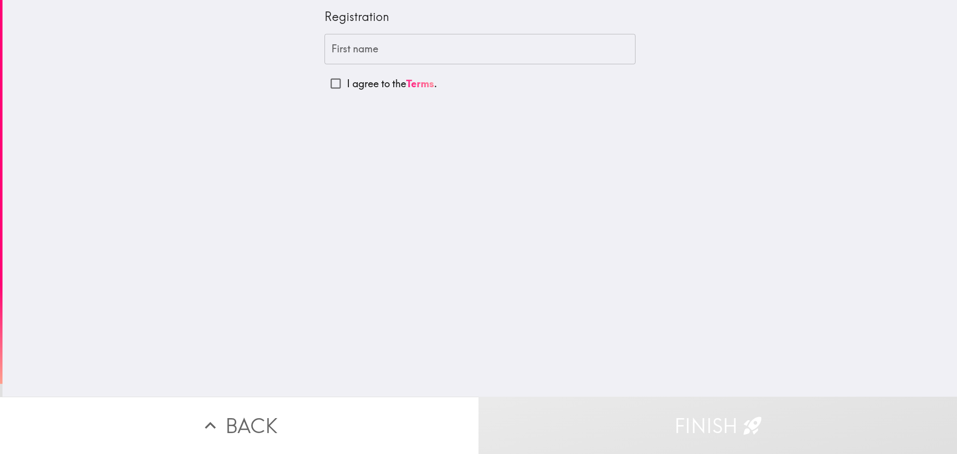
click at [388, 50] on input "First name" at bounding box center [480, 49] width 311 height 31
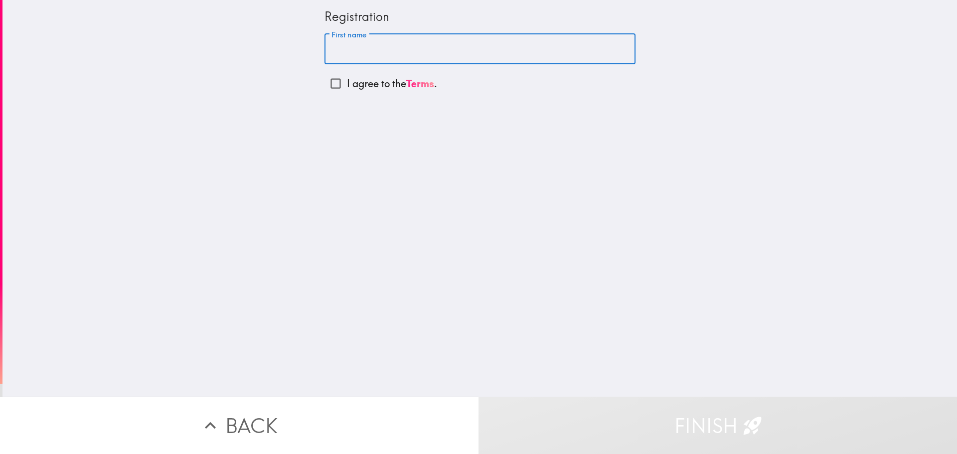
type input "[PERSON_NAME]"
click at [329, 86] on input "I agree to the Terms ." at bounding box center [336, 83] width 22 height 22
checkbox input "true"
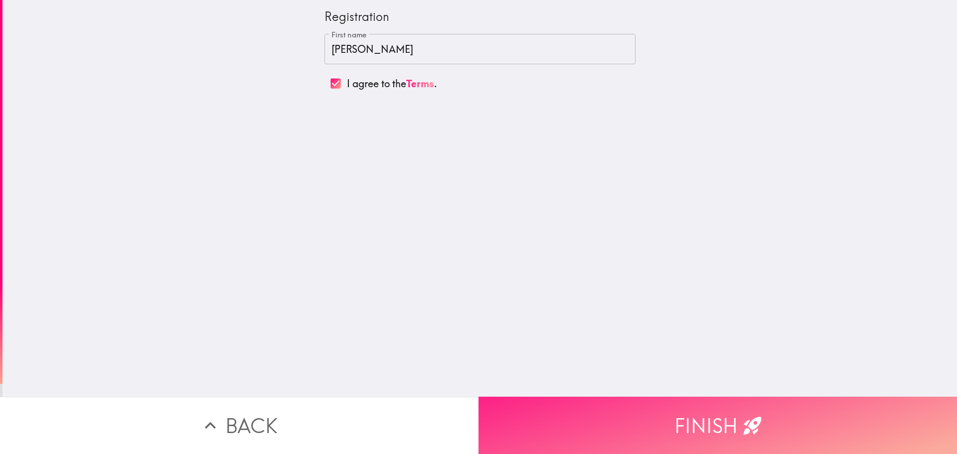
click at [700, 421] on button "Finish" at bounding box center [718, 425] width 479 height 57
